Goal: Information Seeking & Learning: Learn about a topic

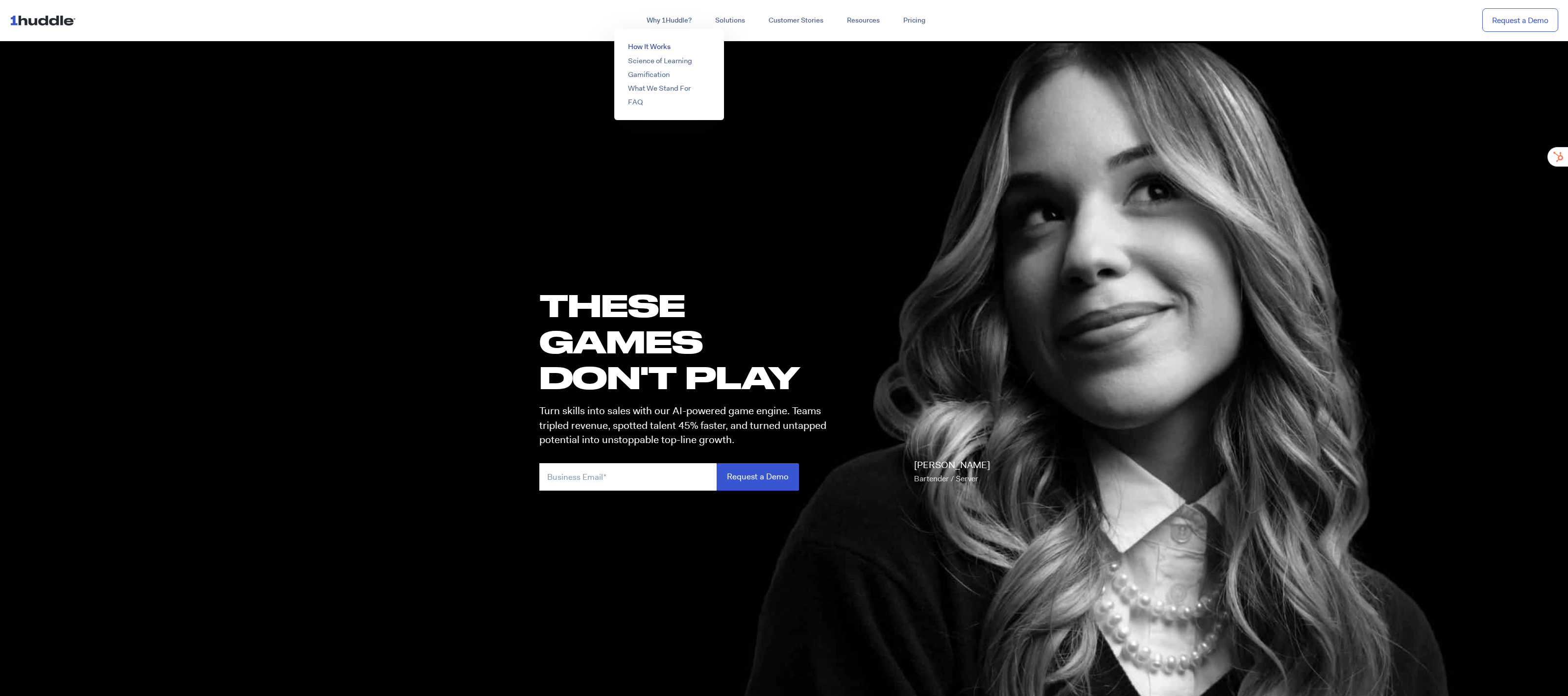
click at [657, 44] on link "How It Works" at bounding box center [649, 46] width 43 height 10
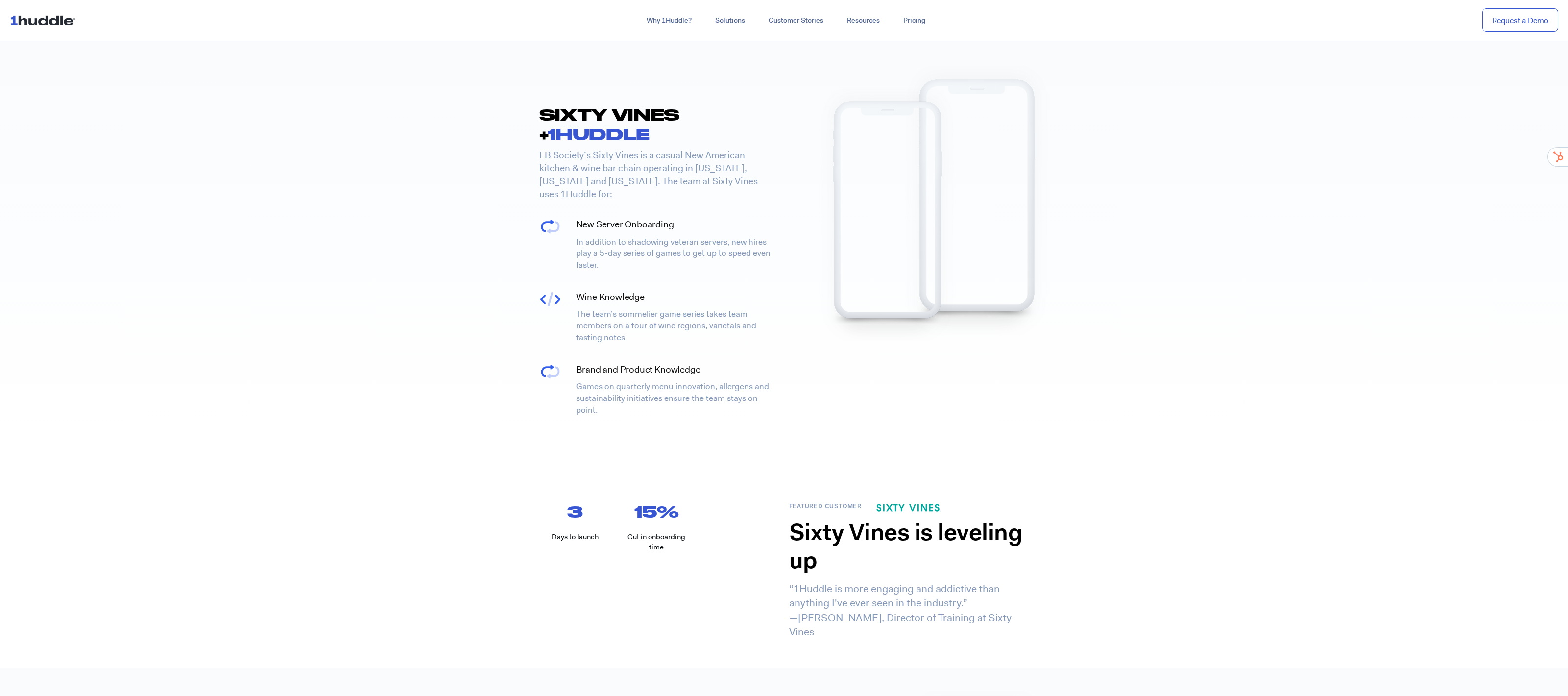
scroll to position [679, 0]
